Goal: Task Accomplishment & Management: Manage account settings

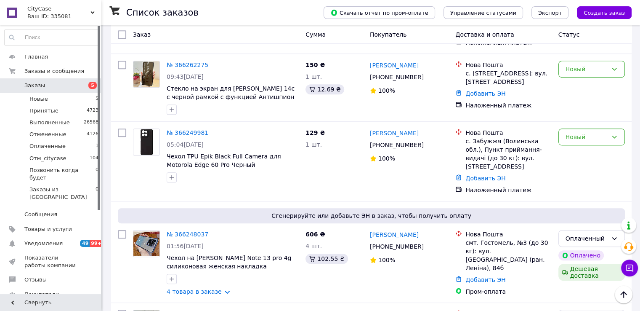
scroll to position [463, 0]
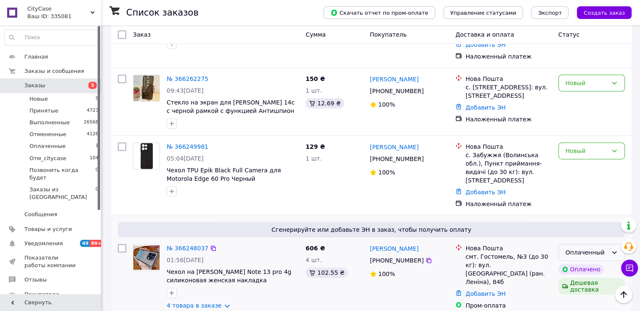
click at [587, 247] on div "Оплаченный" at bounding box center [586, 251] width 42 height 9
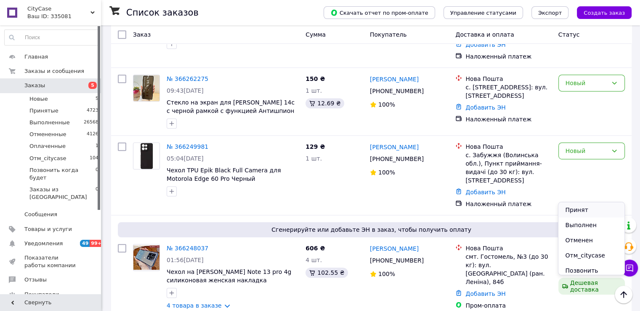
click at [577, 208] on li "Принят" at bounding box center [591, 209] width 66 height 15
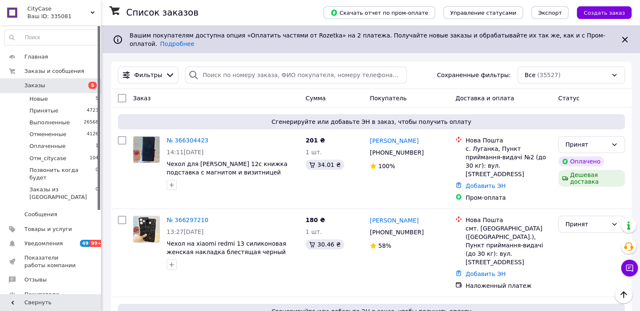
scroll to position [42, 0]
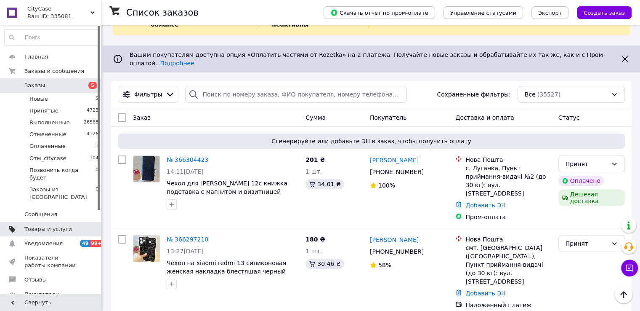
click at [66, 225] on span "Товары и услуги" at bounding box center [50, 229] width 53 height 8
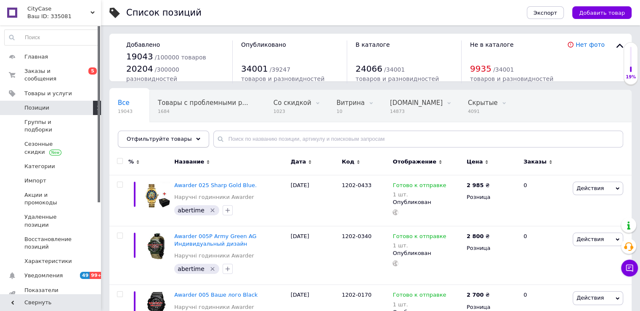
click at [187, 135] on div "Отфильтруйте товары" at bounding box center [163, 138] width 91 height 17
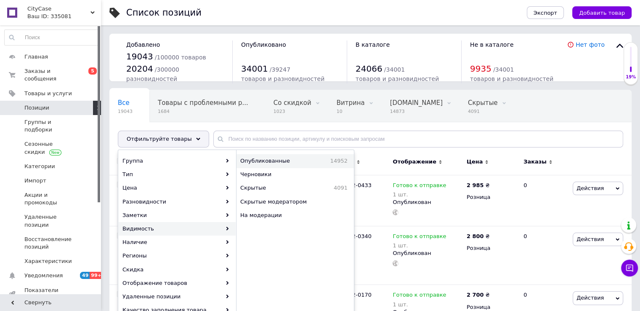
click at [259, 160] on span "Опубликованные" at bounding box center [277, 161] width 75 height 8
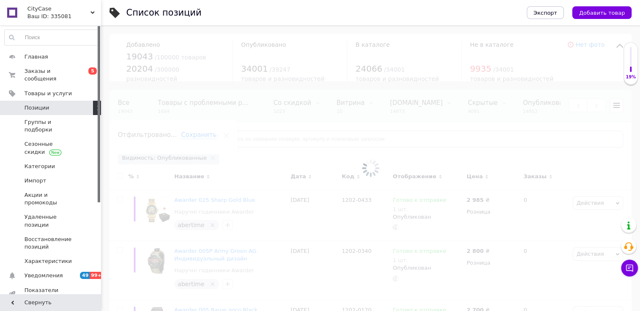
scroll to position [0, 89]
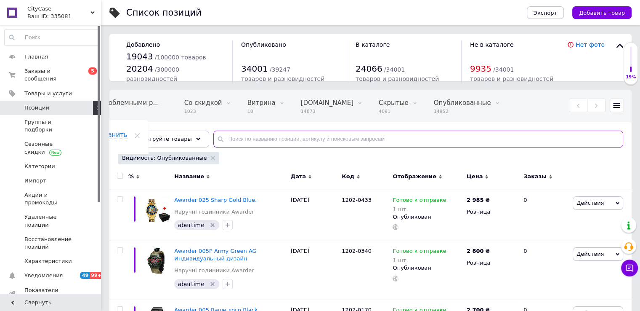
click at [257, 139] on input "text" at bounding box center [418, 138] width 410 height 17
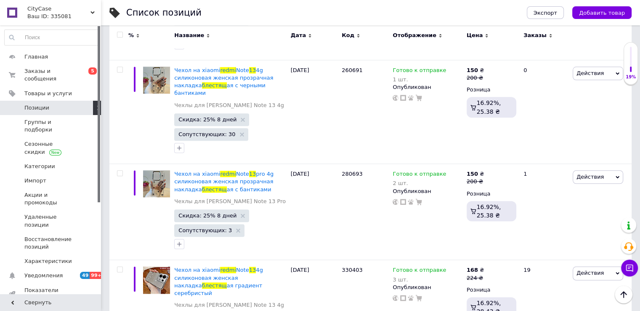
scroll to position [4165, 0]
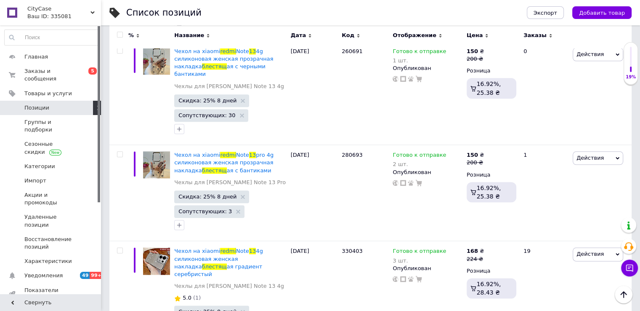
type input "redmi 13 блестящ"
drag, startPoint x: 461, startPoint y: 139, endPoint x: 443, endPoint y: 120, distance: 25.9
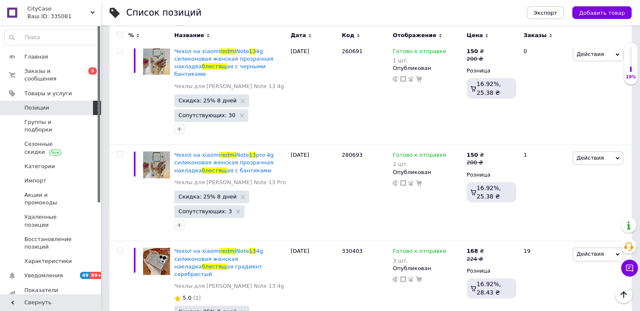
type input "1"
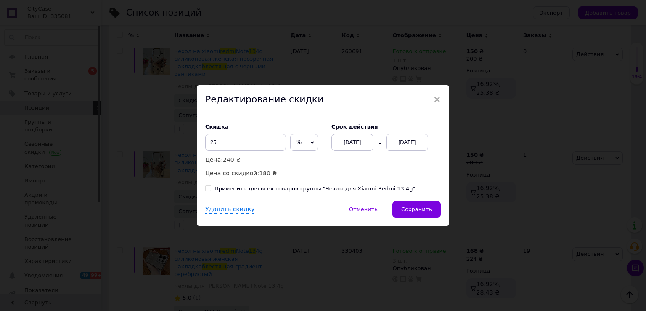
click at [414, 147] on div "20.10.2025" at bounding box center [407, 142] width 42 height 17
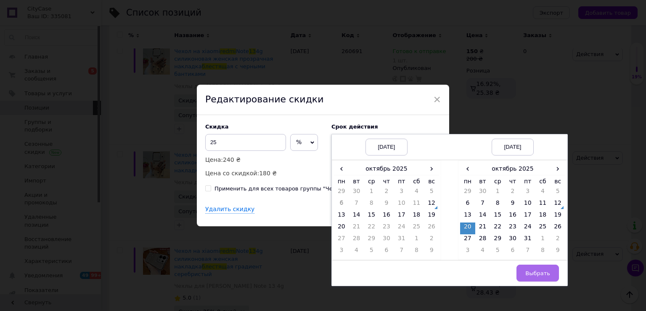
click at [536, 275] on span "Выбрать" at bounding box center [537, 273] width 25 height 6
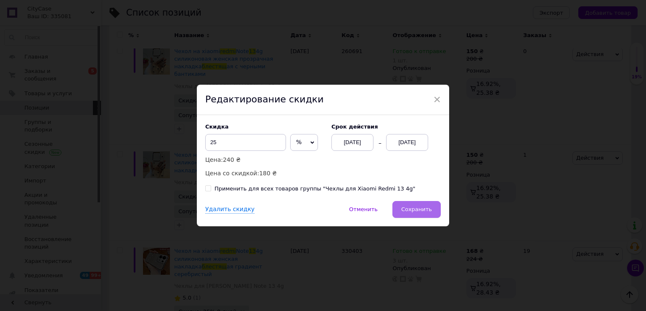
click at [424, 211] on span "Сохранить" at bounding box center [416, 209] width 31 height 6
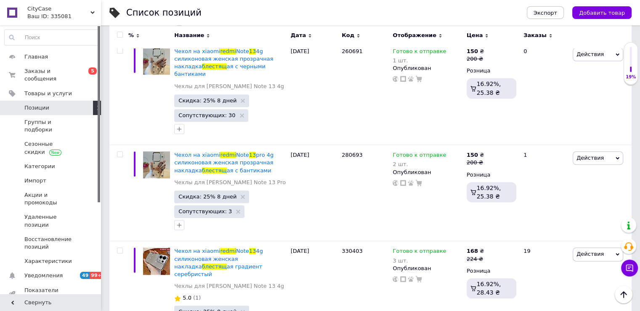
type input "0"
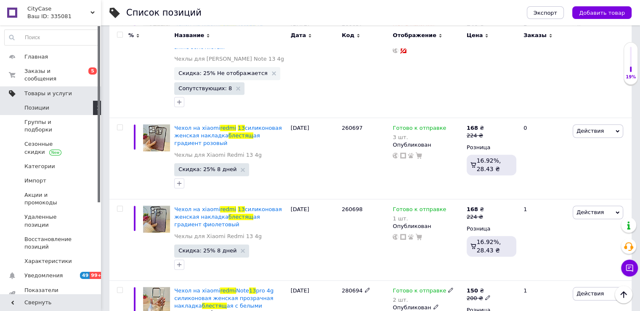
scroll to position [3787, 0]
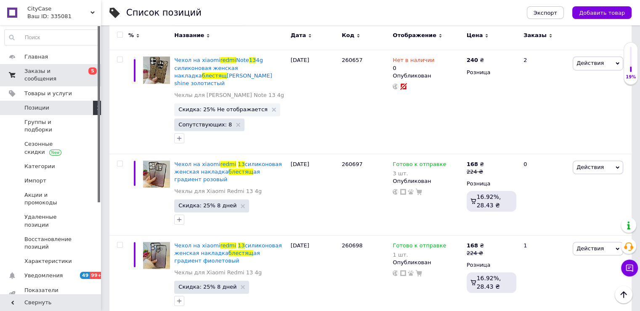
click at [62, 65] on link "Заказы и сообщения 0 5" at bounding box center [52, 75] width 104 height 22
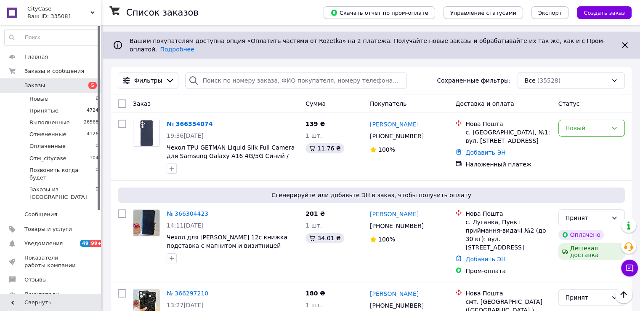
scroll to position [42, 0]
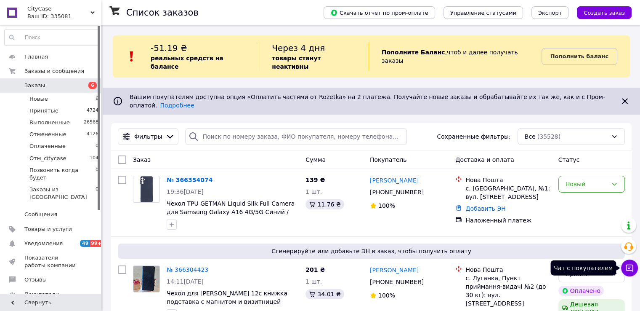
click at [627, 268] on icon at bounding box center [629, 267] width 8 height 8
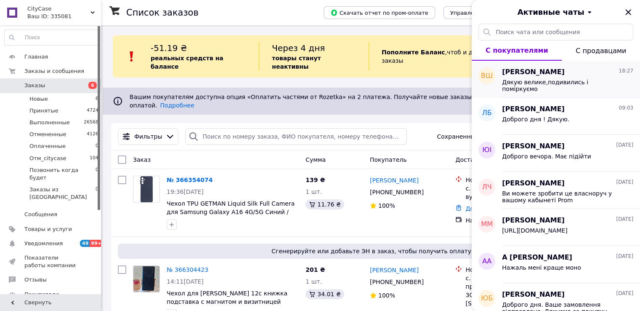
click at [552, 80] on span "Дякую велике,подивились і поміркуємо" at bounding box center [561, 85] width 119 height 13
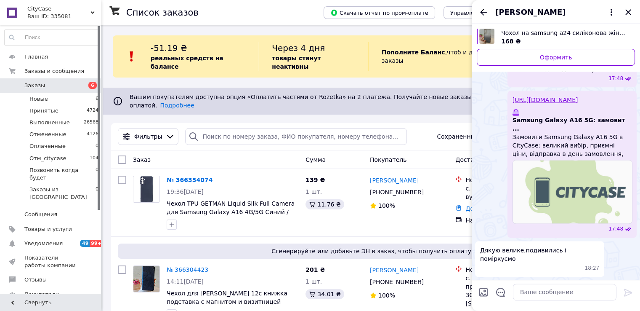
scroll to position [1311, 0]
click at [486, 13] on icon "Назад" at bounding box center [483, 12] width 10 height 10
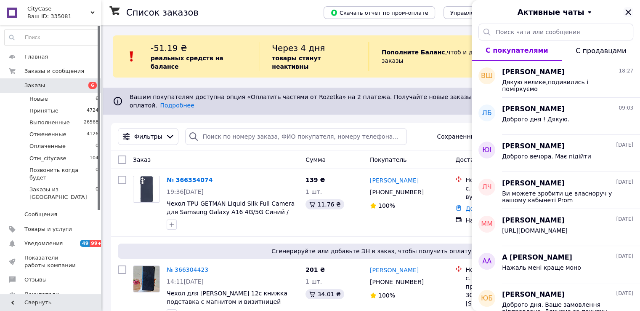
click at [625, 14] on icon "Закрыть" at bounding box center [628, 12] width 10 height 10
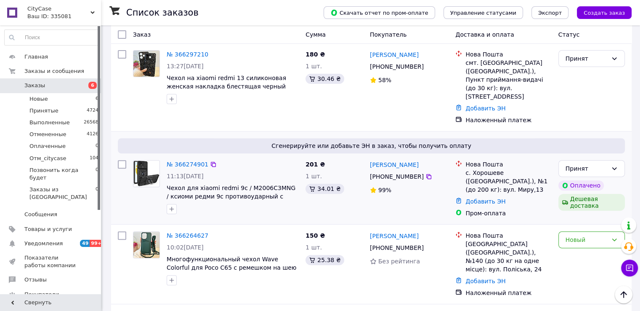
scroll to position [0, 0]
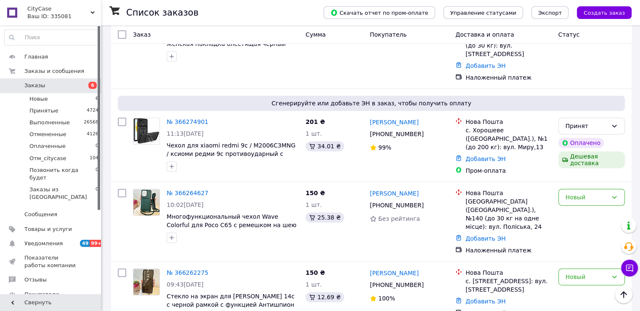
scroll to position [337, 0]
